Goal: Information Seeking & Learning: Learn about a topic

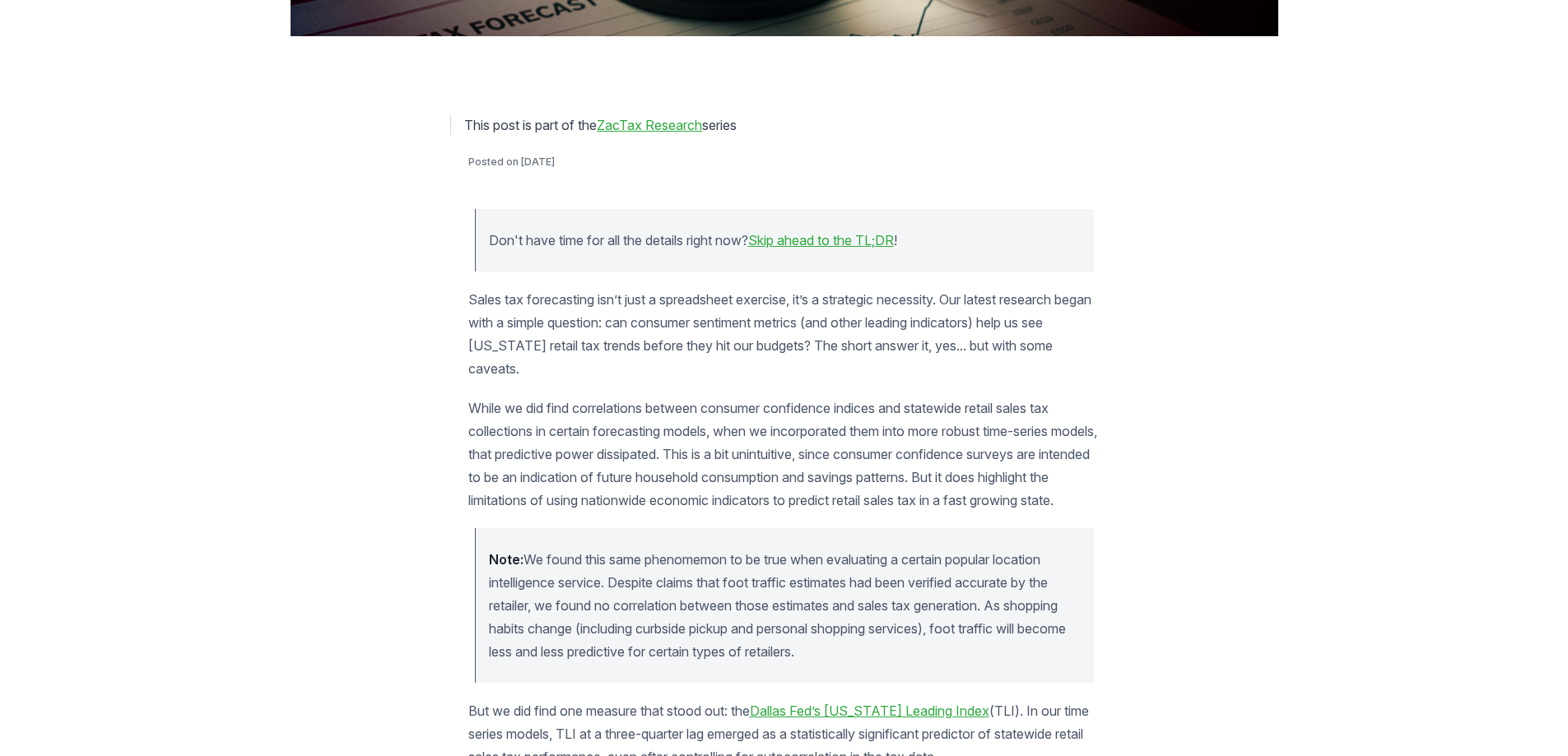
scroll to position [741, 0]
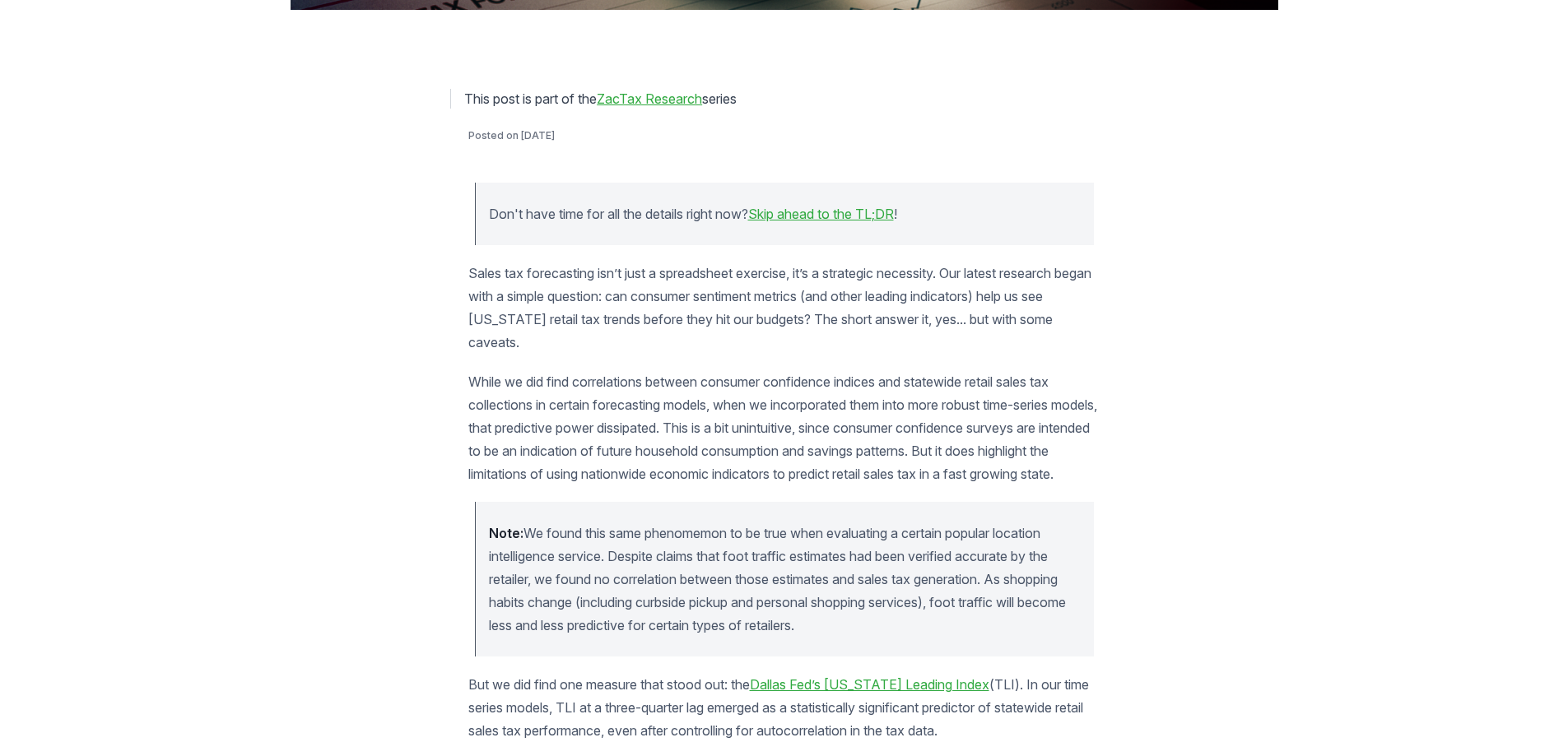
click at [844, 214] on link "Skip ahead to the TL;DR" at bounding box center [821, 214] width 146 height 17
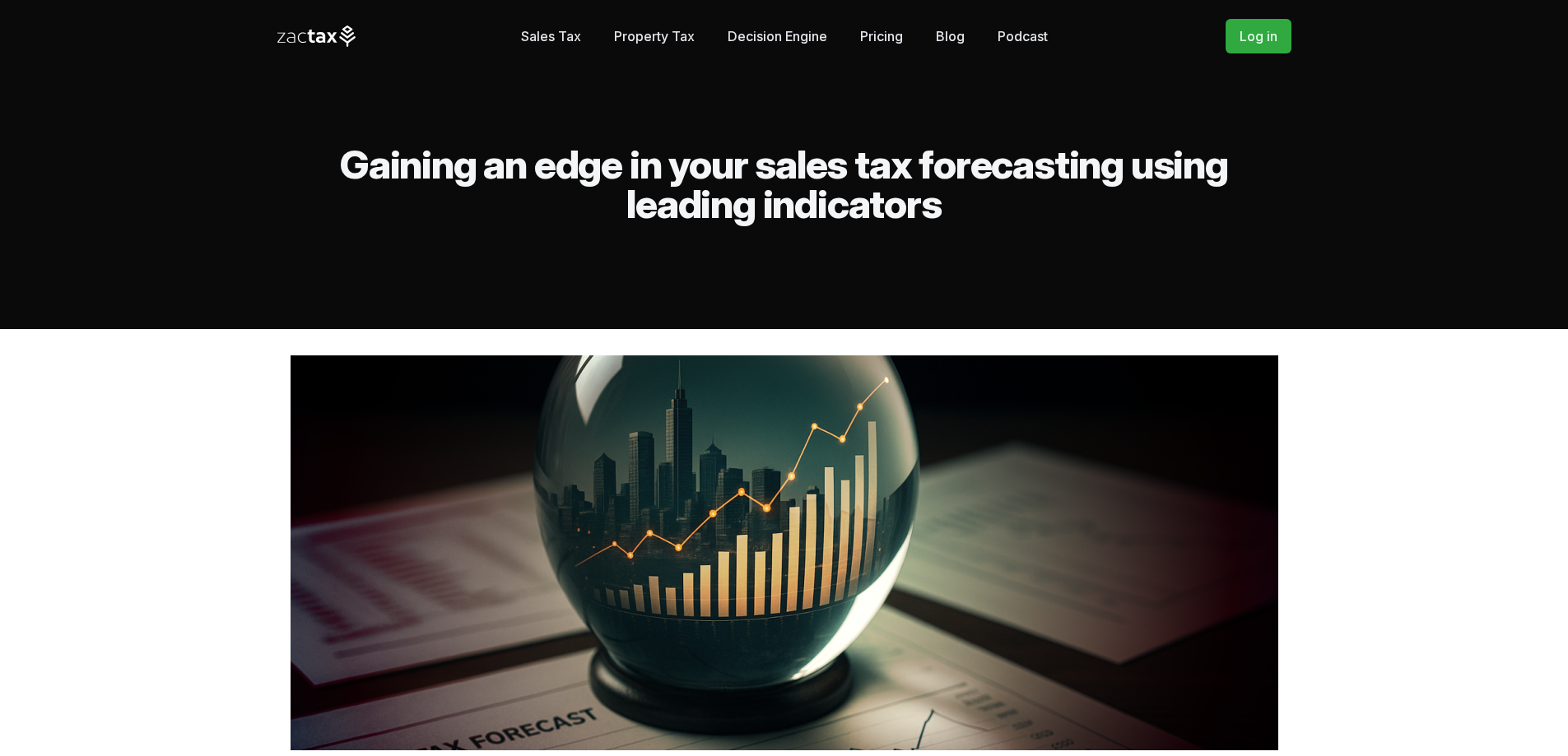
click at [554, 38] on link "Sales Tax" at bounding box center [551, 36] width 60 height 33
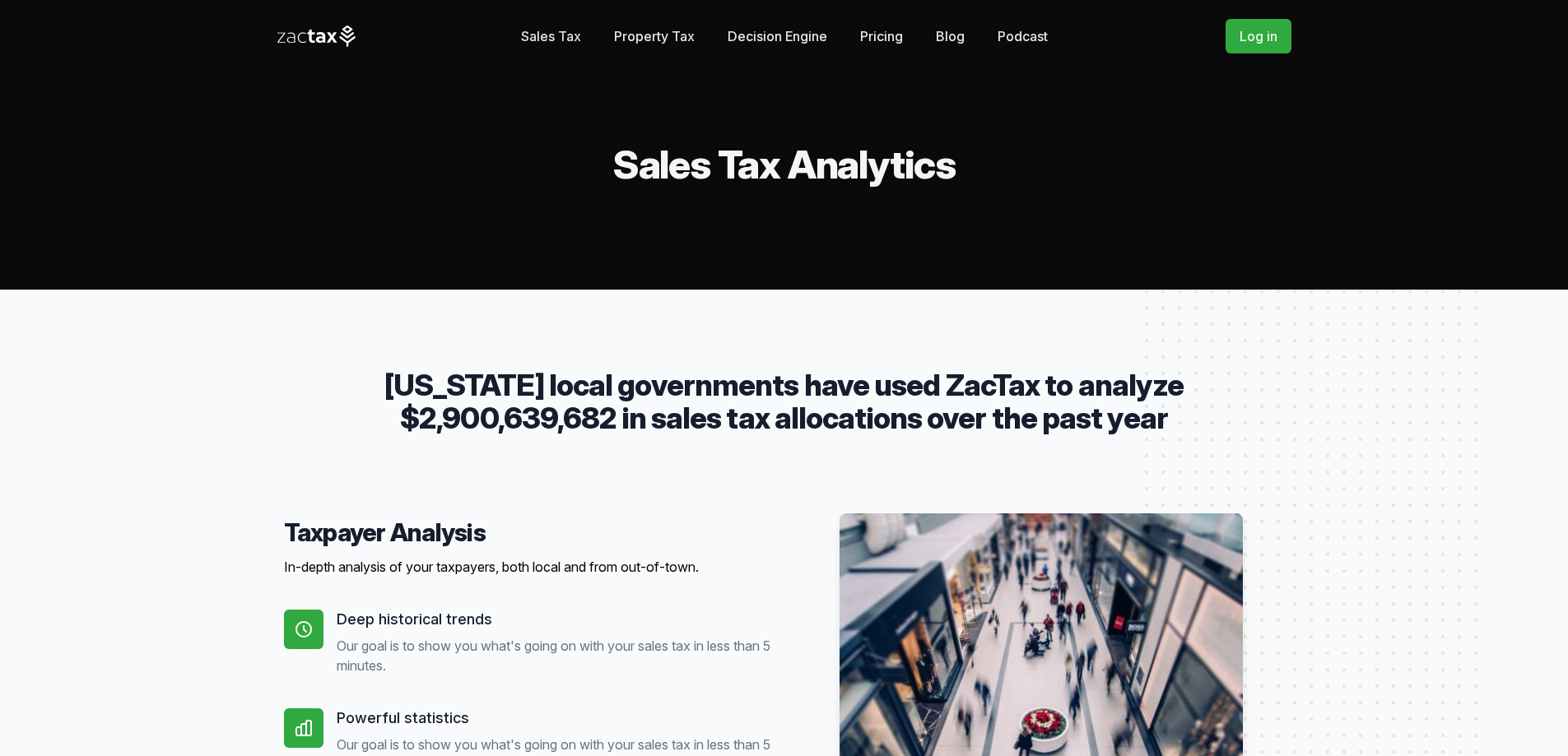
click at [949, 35] on link "Blog" at bounding box center [950, 36] width 28 height 33
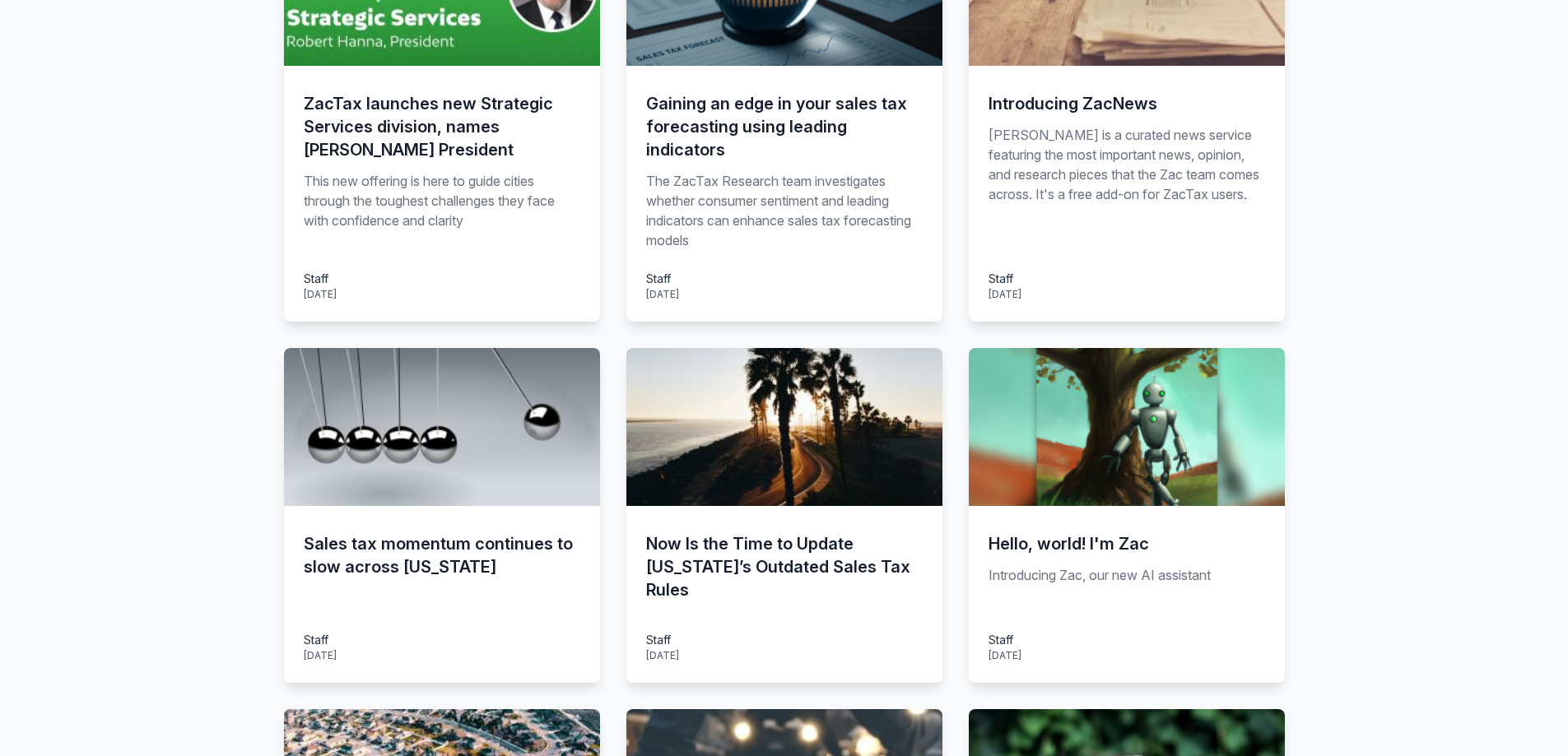
scroll to position [494, 0]
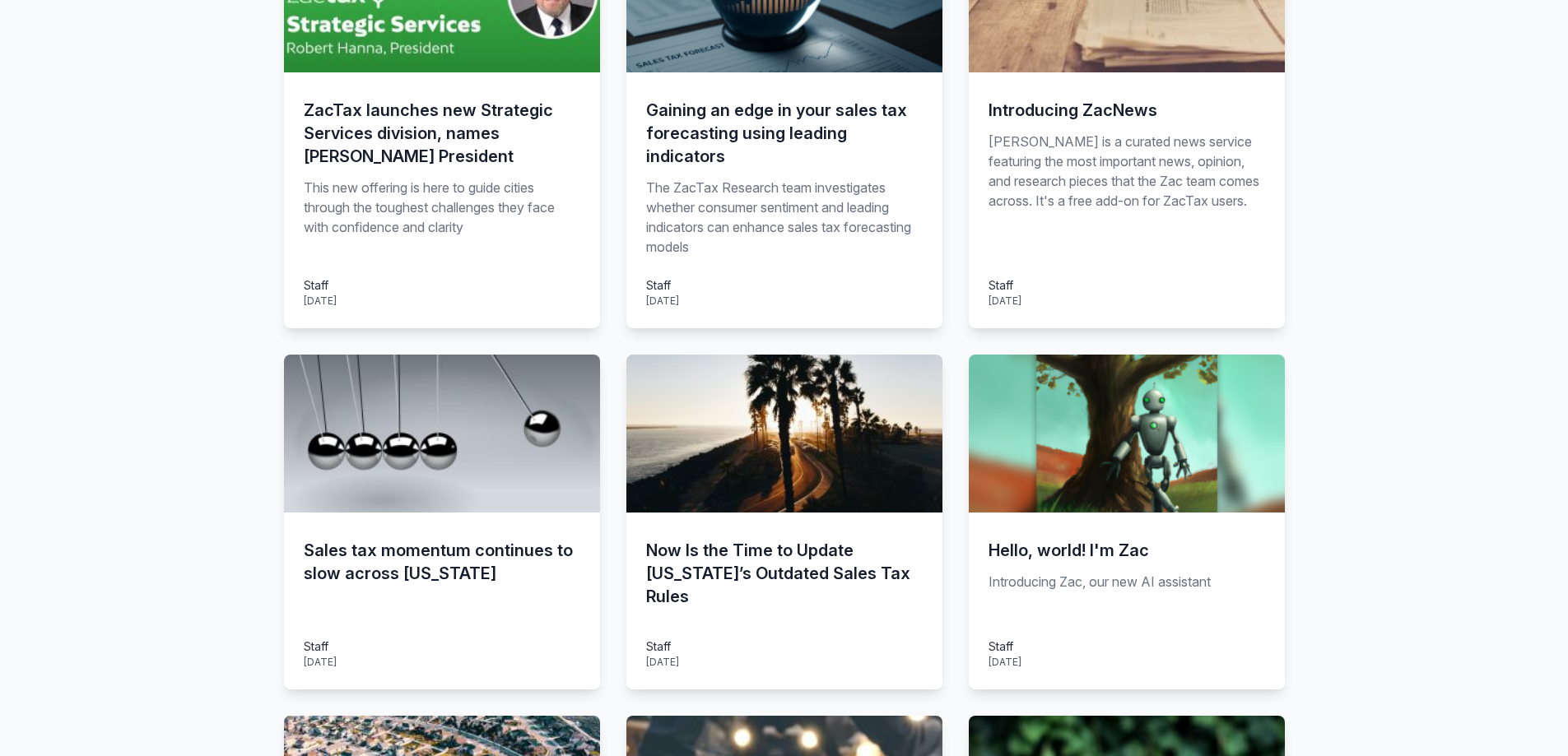
click at [681, 109] on h3 "Gaining an edge in your sales tax forecasting using leading indicators" at bounding box center [784, 133] width 276 height 69
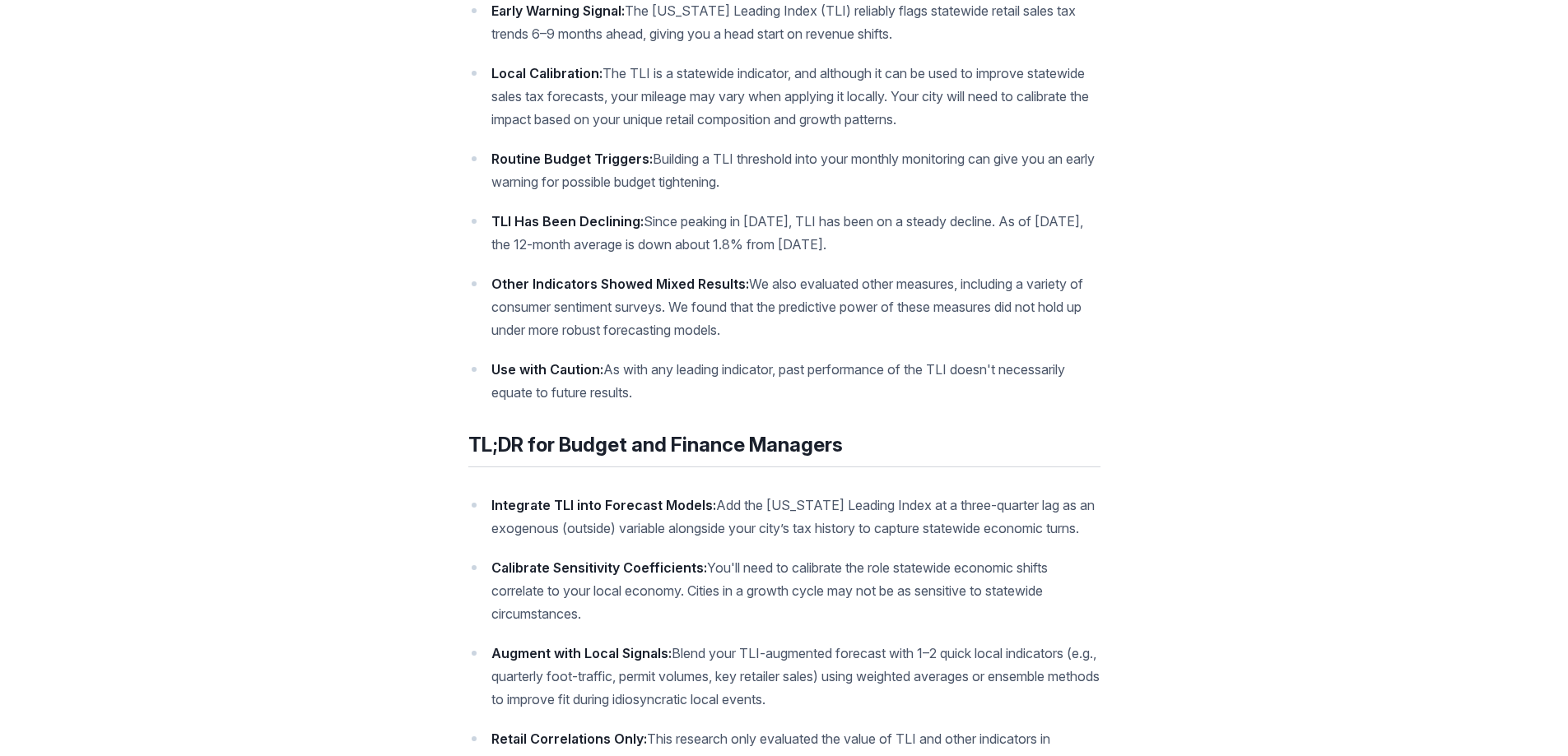
scroll to position [1646, 0]
